Goal: Task Accomplishment & Management: Manage account settings

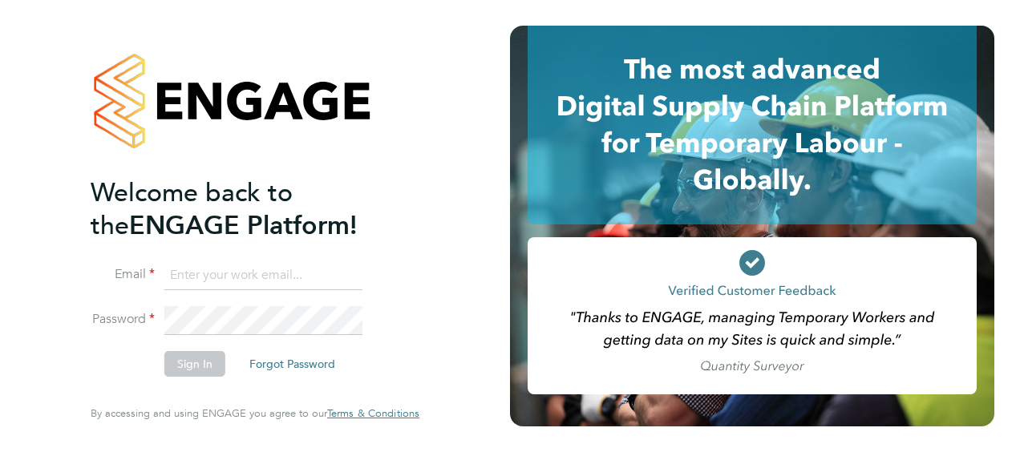
type input "mark.pendergast2@gallifordtry.co.uk"
click at [189, 361] on button "Sign In" at bounding box center [194, 364] width 61 height 26
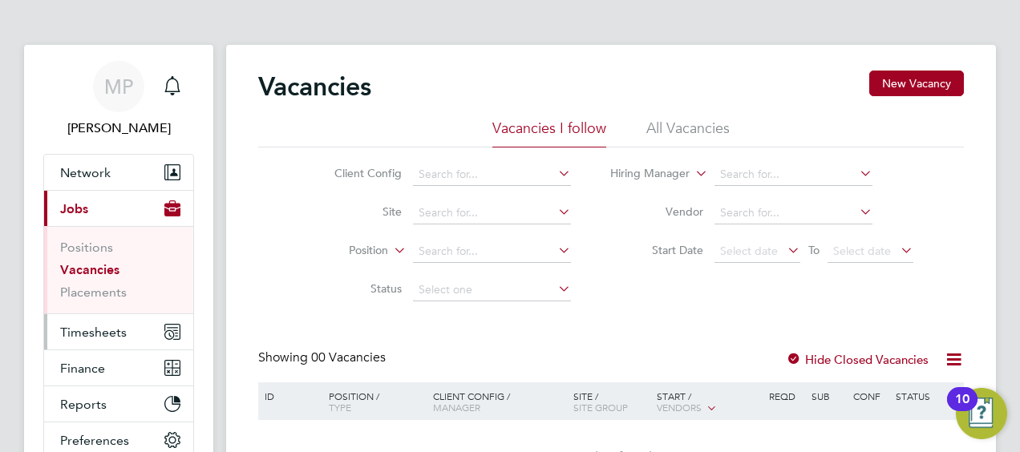
click at [83, 330] on span "Timesheets" at bounding box center [93, 332] width 67 height 15
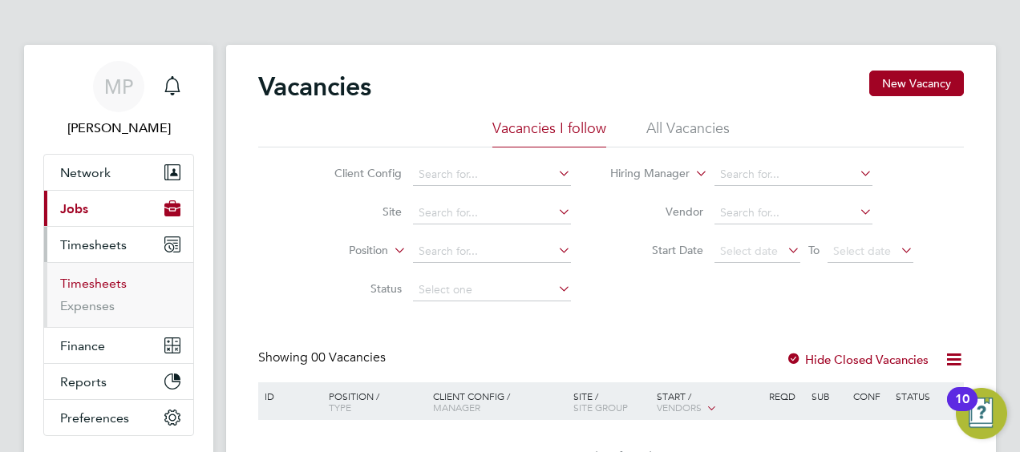
click at [99, 281] on link "Timesheets" at bounding box center [93, 283] width 67 height 15
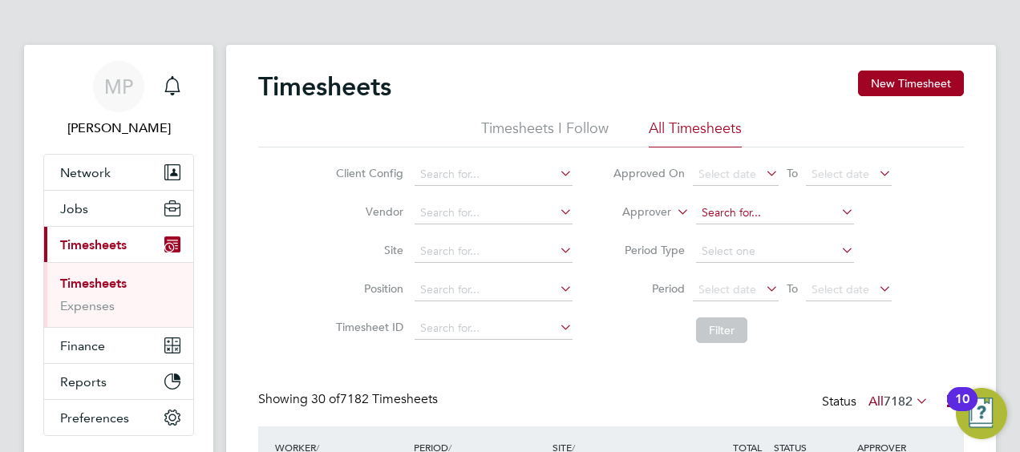
click at [725, 213] on input at bounding box center [775, 213] width 158 height 22
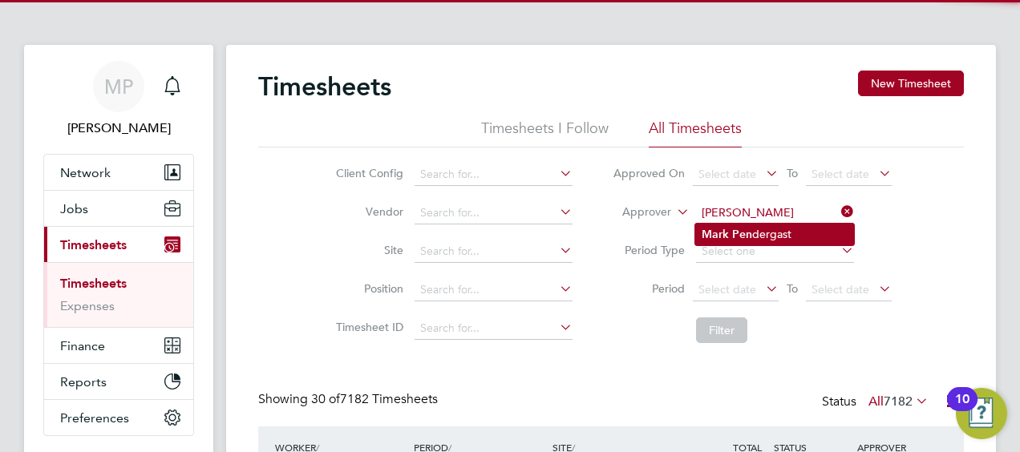
click at [738, 226] on li "Mark Pen dergast" at bounding box center [774, 235] width 159 height 22
type input "[PERSON_NAME]"
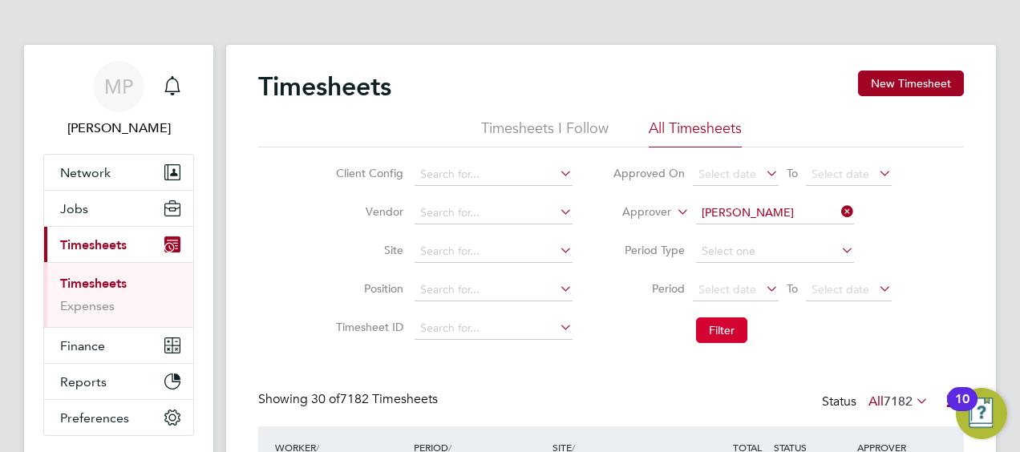
click at [715, 330] on button "Filter" at bounding box center [721, 331] width 51 height 26
drag, startPoint x: 996, startPoint y: 115, endPoint x: 701, endPoint y: 21, distance: 309.6
click at [958, 295] on div "Client Config Vendor Site Position Timesheet ID Approved On Select date To Sele…" at bounding box center [611, 250] width 706 height 204
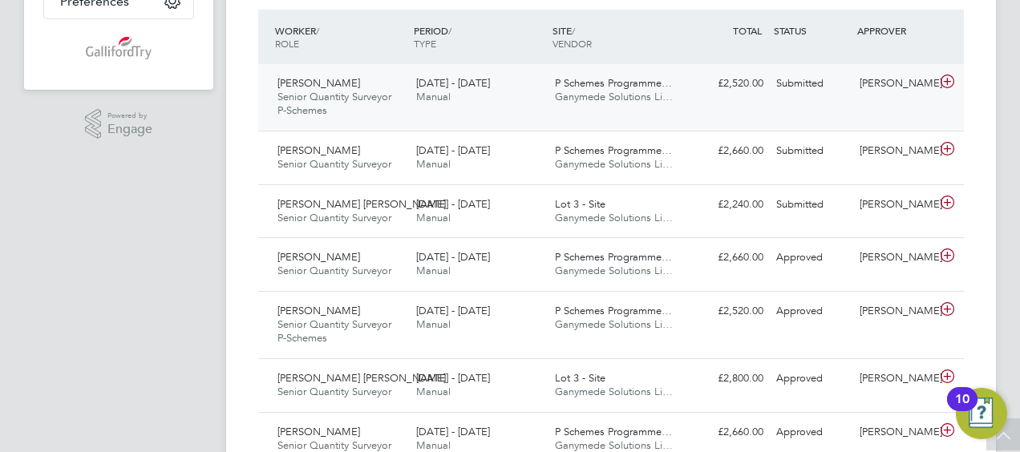
click at [948, 80] on icon at bounding box center [947, 81] width 20 height 13
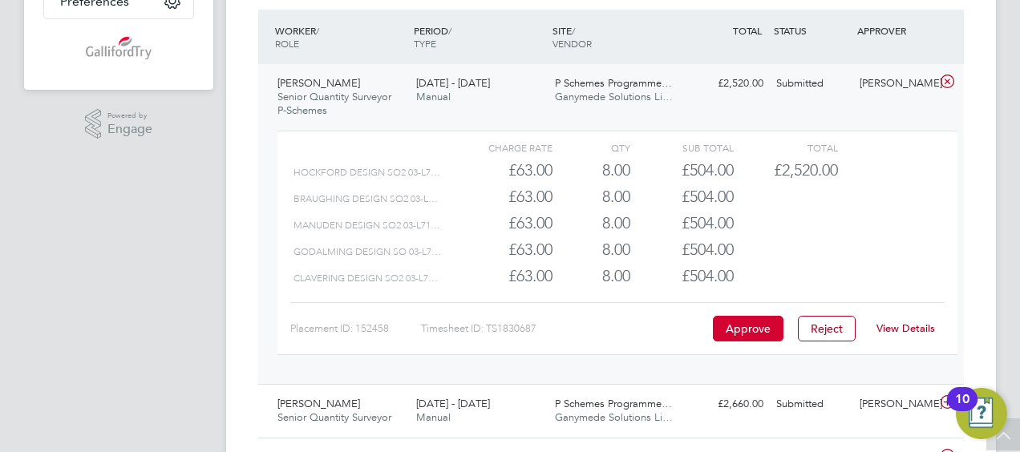
click at [747, 321] on button "Approve" at bounding box center [748, 329] width 71 height 26
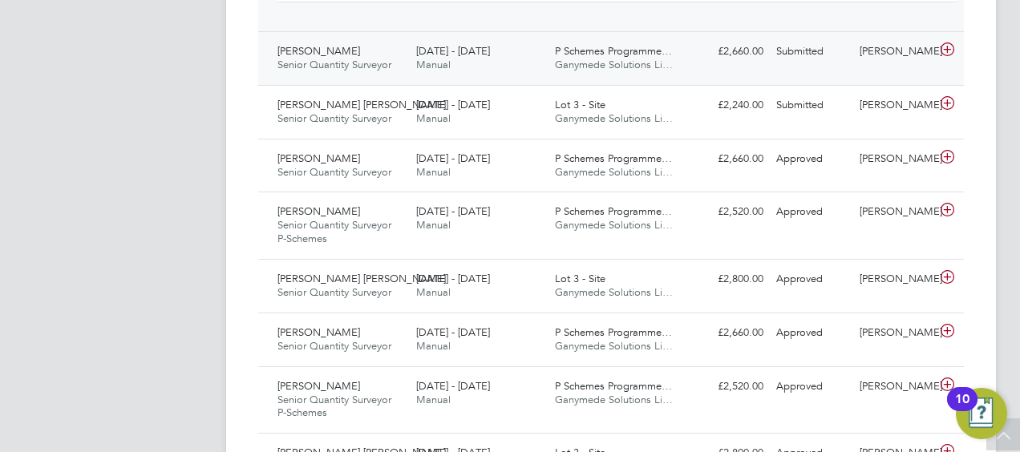
click at [951, 44] on icon at bounding box center [947, 49] width 20 height 13
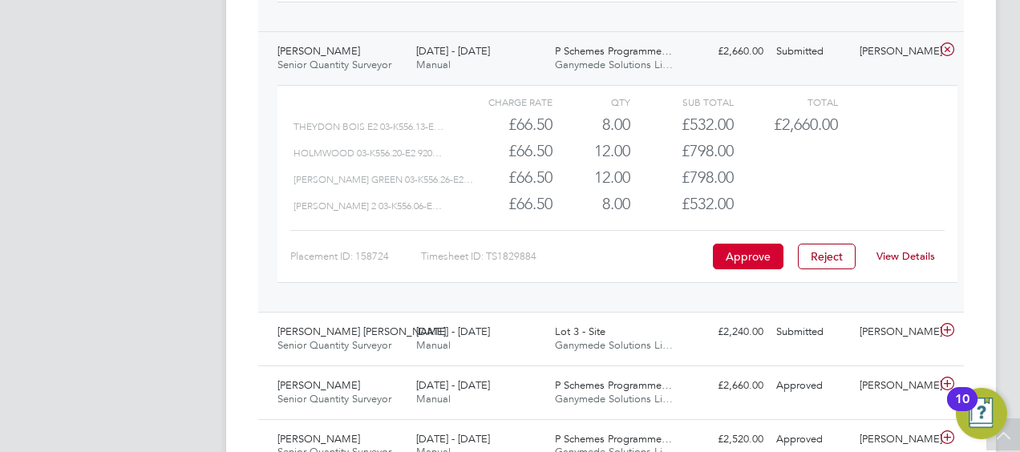
click at [758, 247] on button "Approve" at bounding box center [748, 257] width 71 height 26
click at [950, 328] on icon at bounding box center [947, 330] width 20 height 13
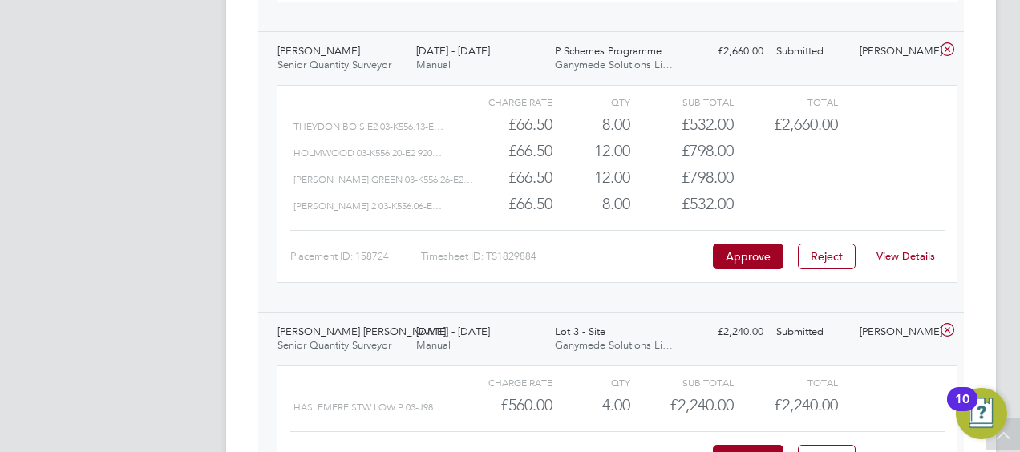
click at [950, 328] on icon at bounding box center [947, 330] width 20 height 13
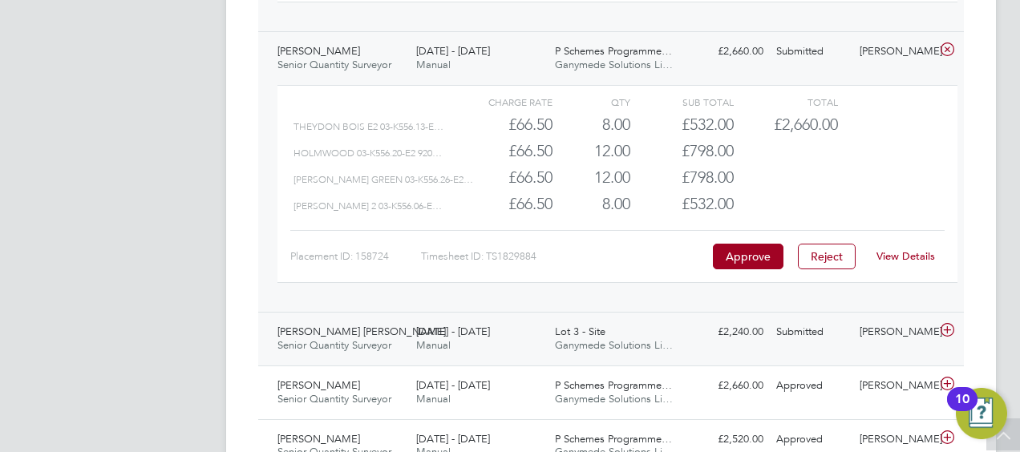
click at [950, 327] on icon at bounding box center [947, 330] width 20 height 13
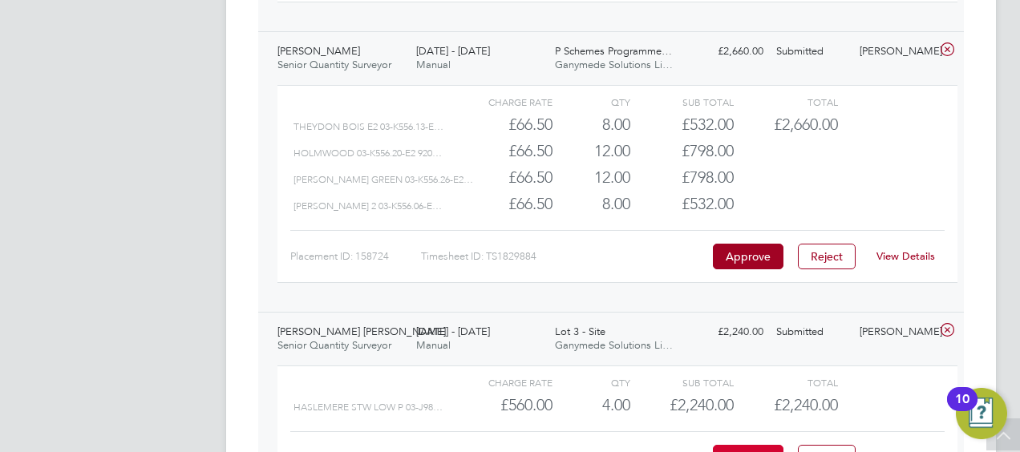
click at [757, 445] on button "Approve" at bounding box center [748, 458] width 71 height 26
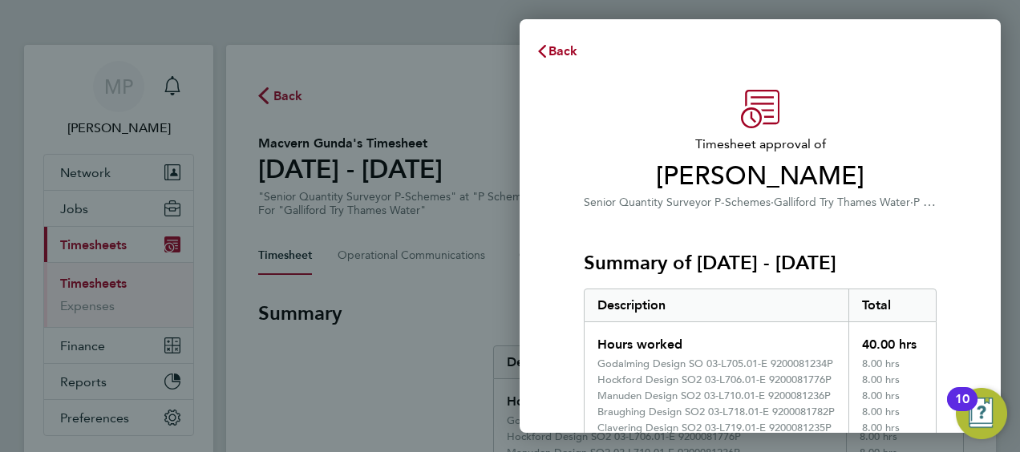
click at [936, 178] on div "Timesheet approval of Macvern Gunda Senior Quantity Surveyor P-Schemes · Gallif…" at bounding box center [759, 442] width 391 height 704
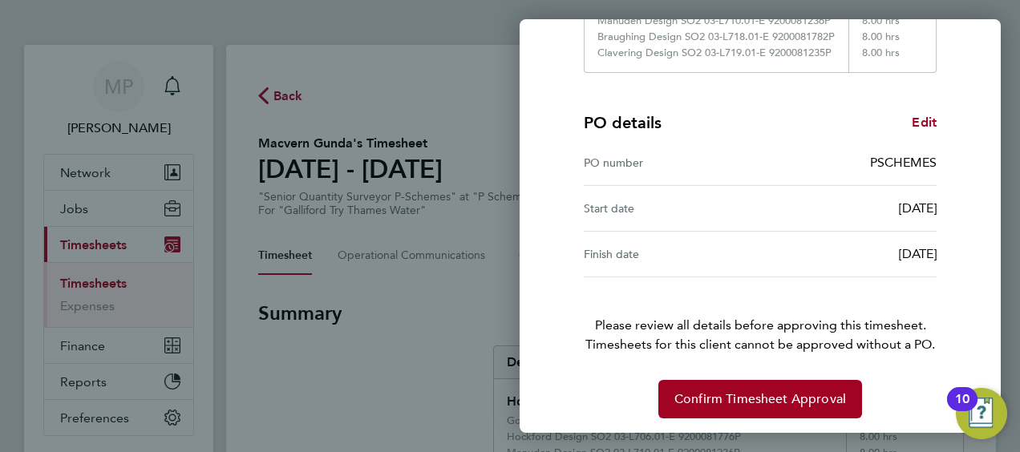
scroll to position [378, 0]
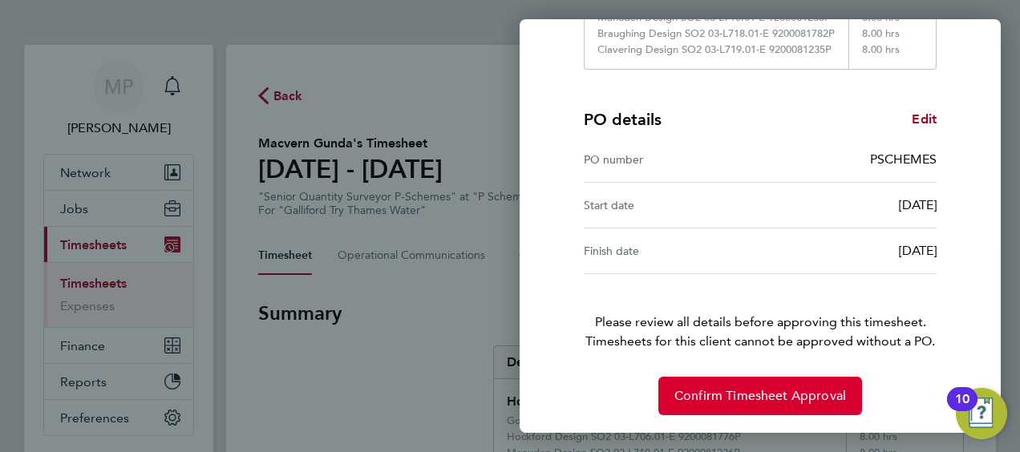
click at [734, 394] on span "Confirm Timesheet Approval" at bounding box center [760, 396] width 172 height 16
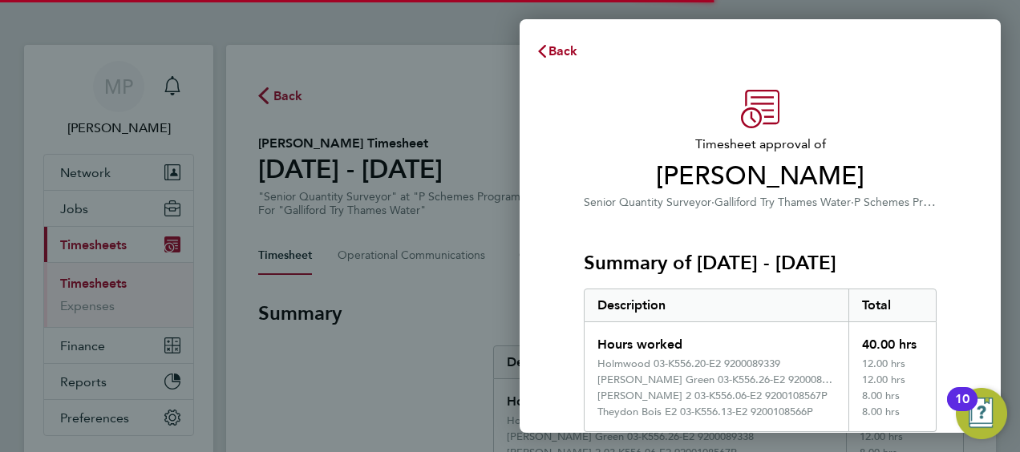
click at [930, 237] on div "Summary of 22 - 28 Sep 2025 Description Total Hours worked 40.00 hrs Holmwood 0…" at bounding box center [760, 322] width 353 height 220
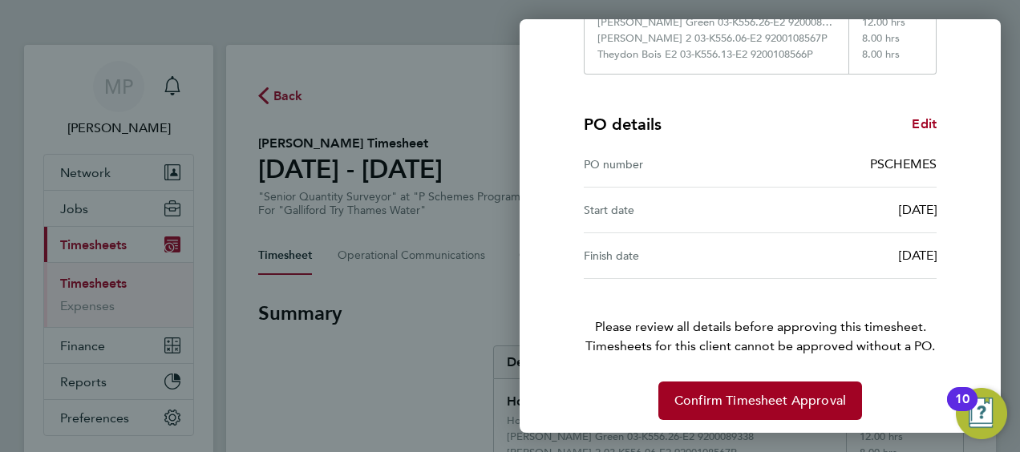
scroll to position [362, 0]
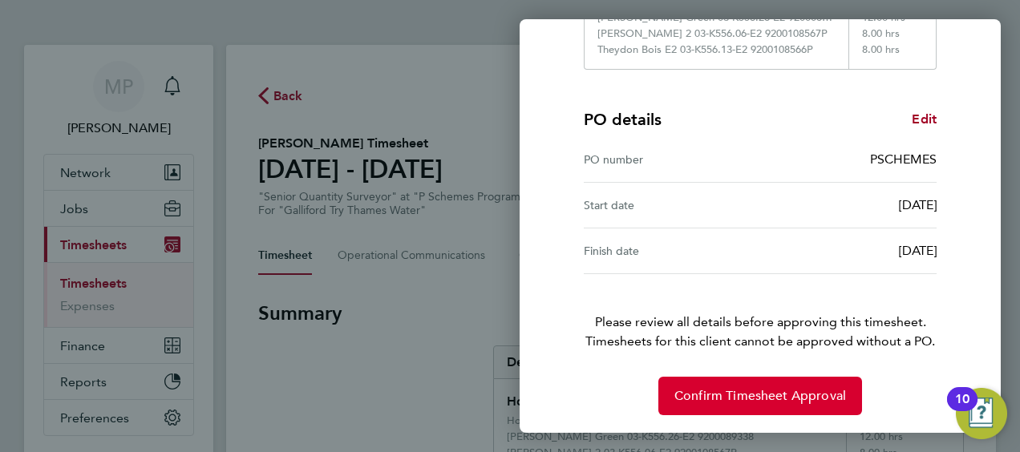
click at [762, 395] on span "Confirm Timesheet Approval" at bounding box center [760, 396] width 172 height 16
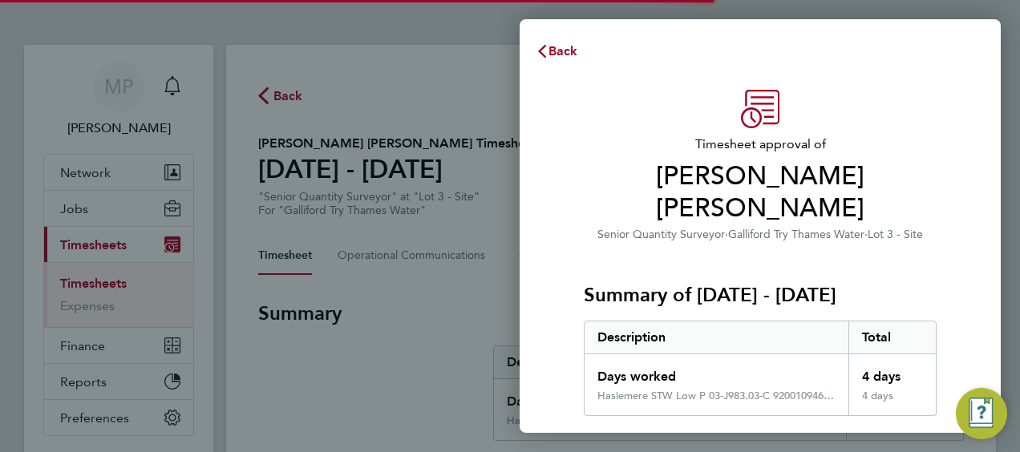
click at [946, 231] on div "Timesheet approval of [PERSON_NAME] [PERSON_NAME] Senior Quantity Surveyor · Ga…" at bounding box center [759, 426] width 391 height 672
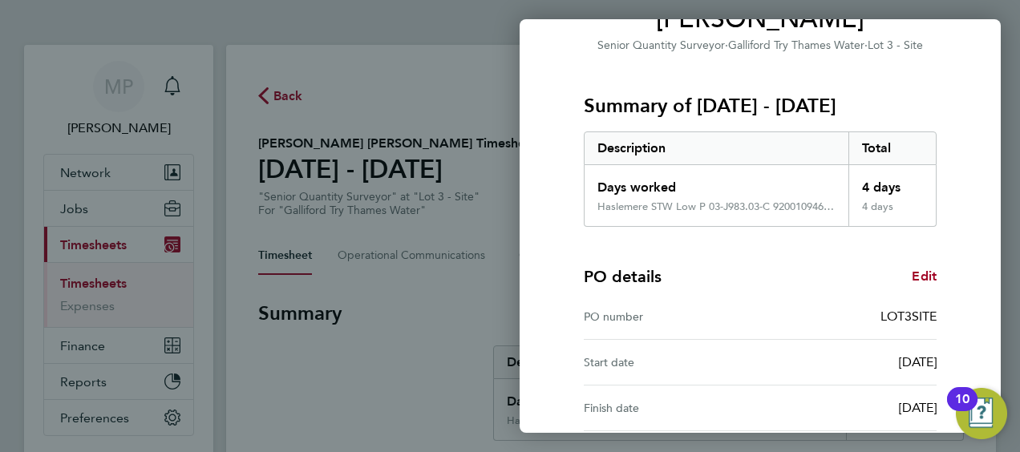
scroll to position [314, 0]
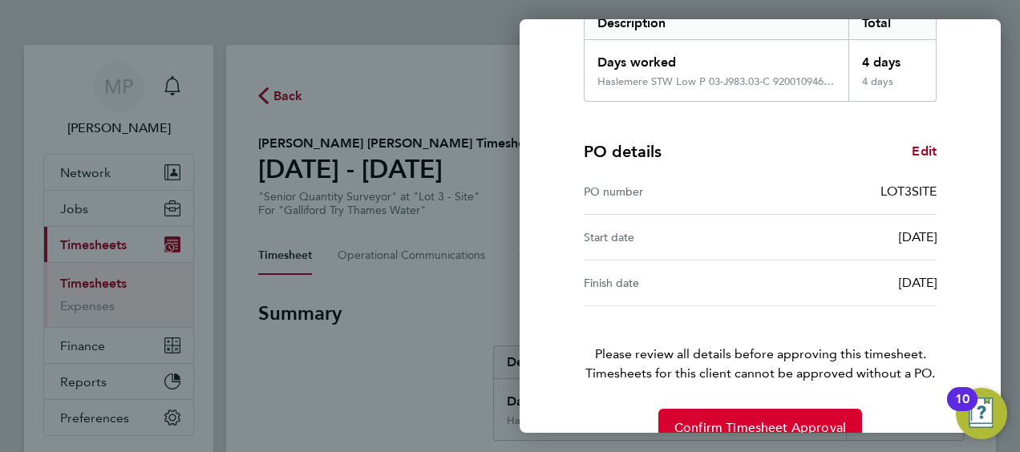
click at [738, 420] on span "Confirm Timesheet Approval" at bounding box center [760, 428] width 172 height 16
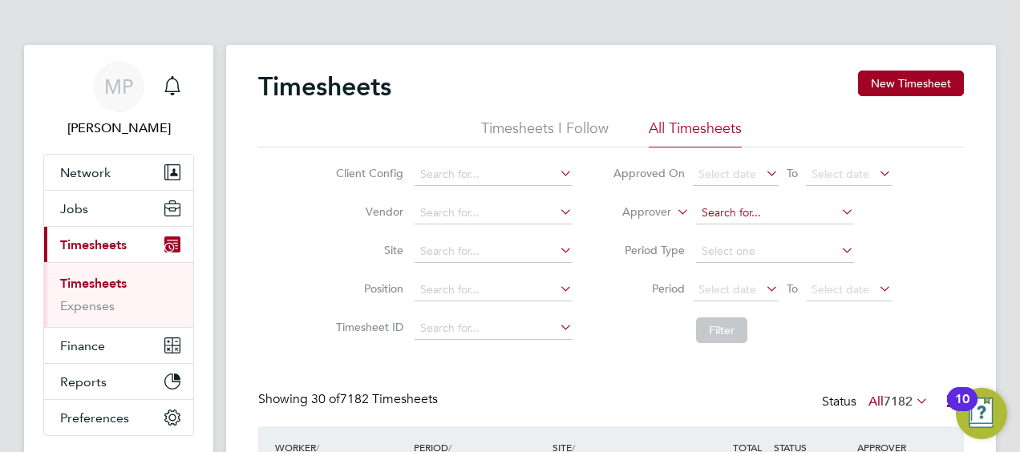
click at [727, 209] on input at bounding box center [775, 213] width 158 height 22
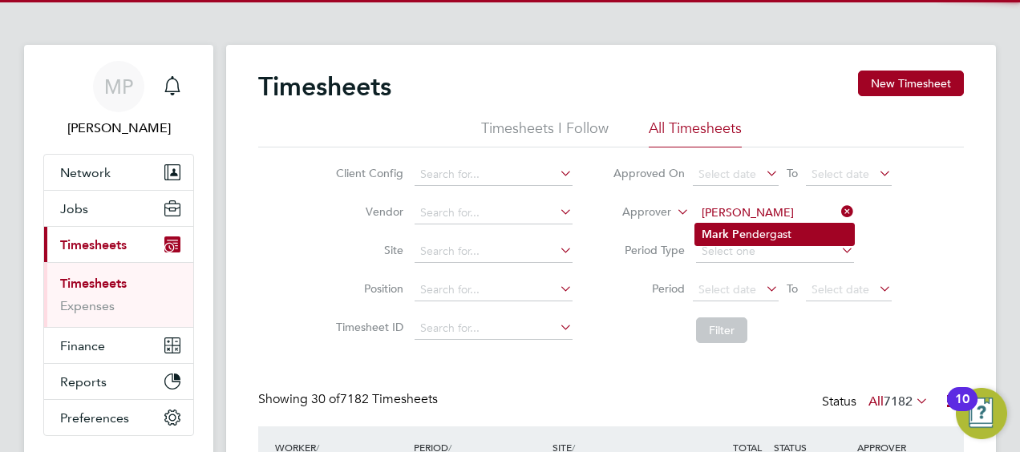
click at [747, 233] on li "Mark Pe ndergast" at bounding box center [774, 235] width 159 height 22
type input "[PERSON_NAME]"
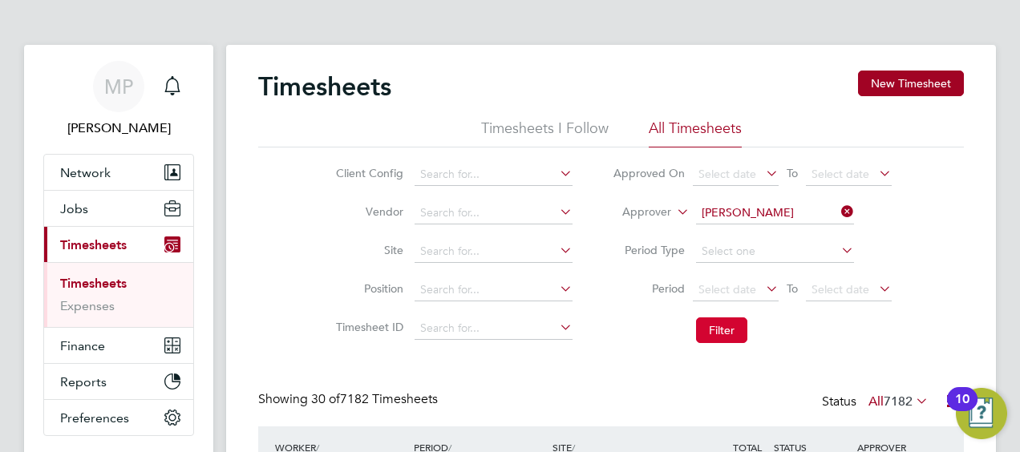
click at [721, 326] on button "Filter" at bounding box center [721, 331] width 51 height 26
